Goal: Task Accomplishment & Management: Manage account settings

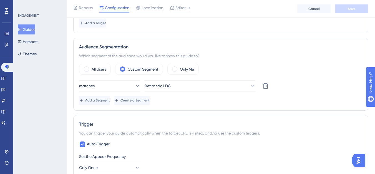
scroll to position [194, 0]
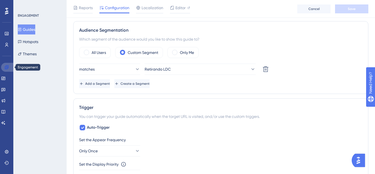
click at [8, 69] on icon at bounding box center [6, 67] width 4 height 4
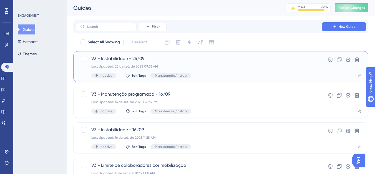
click at [91, 62] on div "V3 - Instabilidade - 25/09 Last Updated: 25 de set. de 2025 09:33 AM Inactive E…" at bounding box center [193, 66] width 226 height 23
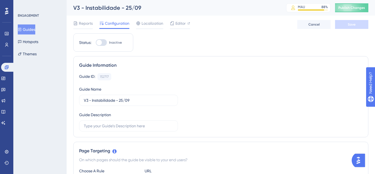
click at [104, 41] on div at bounding box center [101, 42] width 11 height 7
click at [96, 42] on input "Inactive" at bounding box center [96, 42] width 0 height 0
checkbox input "true"
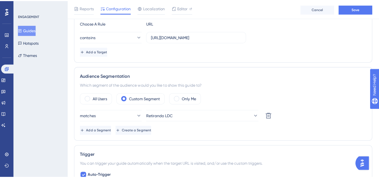
scroll to position [142, 0]
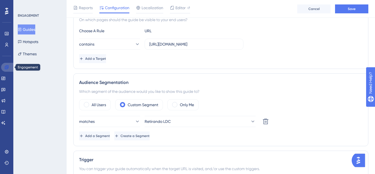
click at [7, 70] on link at bounding box center [7, 67] width 13 height 9
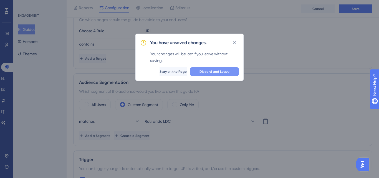
click at [209, 70] on span "Discard and Leave" at bounding box center [215, 71] width 30 height 4
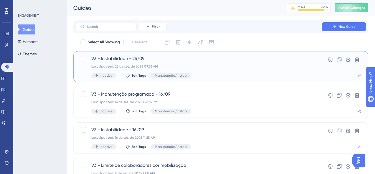
click at [119, 65] on div "Last Updated: 25 de set. de 2025 09:33 AM" at bounding box center [198, 66] width 215 height 4
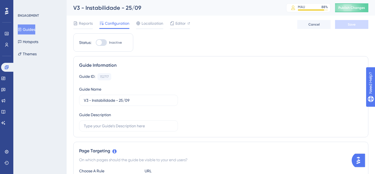
click at [106, 43] on div at bounding box center [101, 42] width 11 height 7
click at [96, 43] on input "Inactive" at bounding box center [96, 42] width 0 height 0
checkbox input "true"
click at [349, 25] on button "Save" at bounding box center [351, 24] width 33 height 9
click at [356, 11] on button "Publish Changes" at bounding box center [351, 7] width 33 height 9
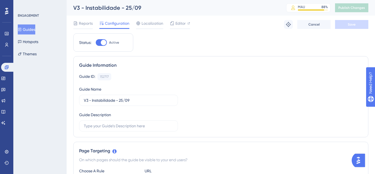
click at [79, 24] on div "Reports" at bounding box center [82, 23] width 19 height 7
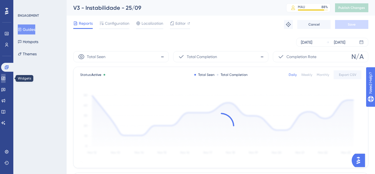
click at [4, 75] on link at bounding box center [3, 78] width 4 height 9
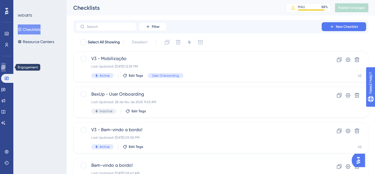
click at [4, 68] on icon at bounding box center [3, 67] width 4 height 4
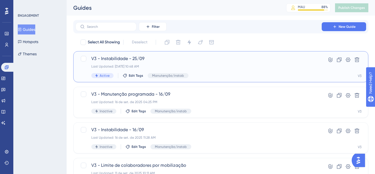
click at [104, 63] on div "V3 - Instabilidade - 25/09 Last Updated: 25 de set. de 2025 10:48 AM Active Edi…" at bounding box center [198, 66] width 215 height 23
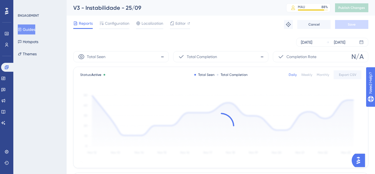
click at [304, 76] on div "Weekly" at bounding box center [306, 74] width 11 height 4
click at [314, 37] on div "Sep 25 2025 Sep 25 2025" at bounding box center [220, 42] width 295 height 18
click at [313, 39] on div "Sep 25 2025 Sep 25 2025" at bounding box center [332, 42] width 72 height 9
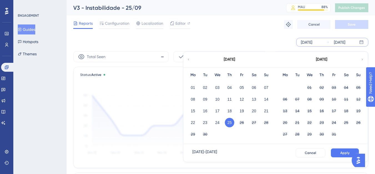
click at [235, 101] on div "11" at bounding box center [230, 99] width 12 height 11
click at [231, 99] on button "11" at bounding box center [229, 98] width 9 height 9
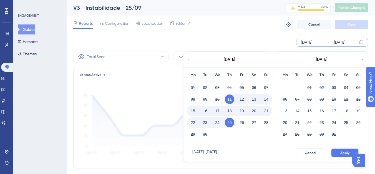
click at [342, 150] on button "Apply" at bounding box center [345, 152] width 28 height 9
